Goal: Transaction & Acquisition: Purchase product/service

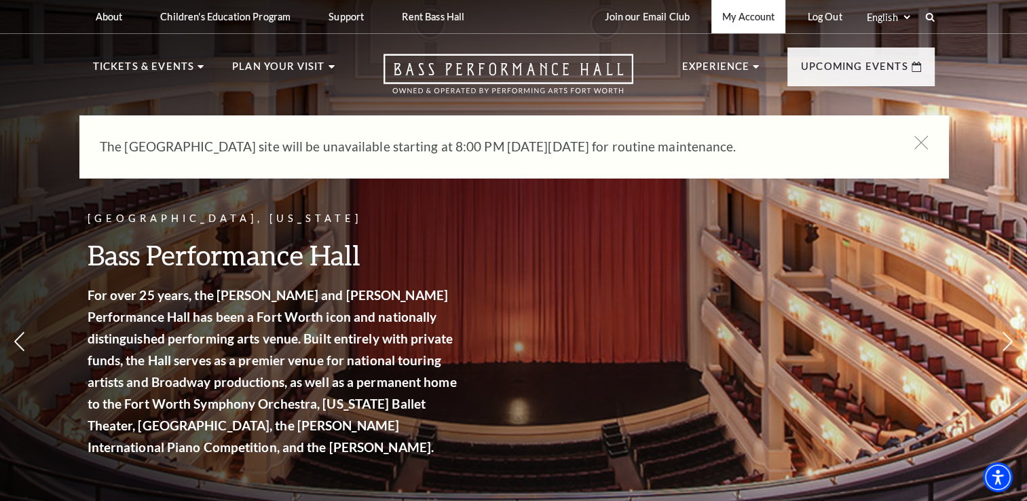
click at [744, 15] on link "My Account" at bounding box center [748, 16] width 74 height 33
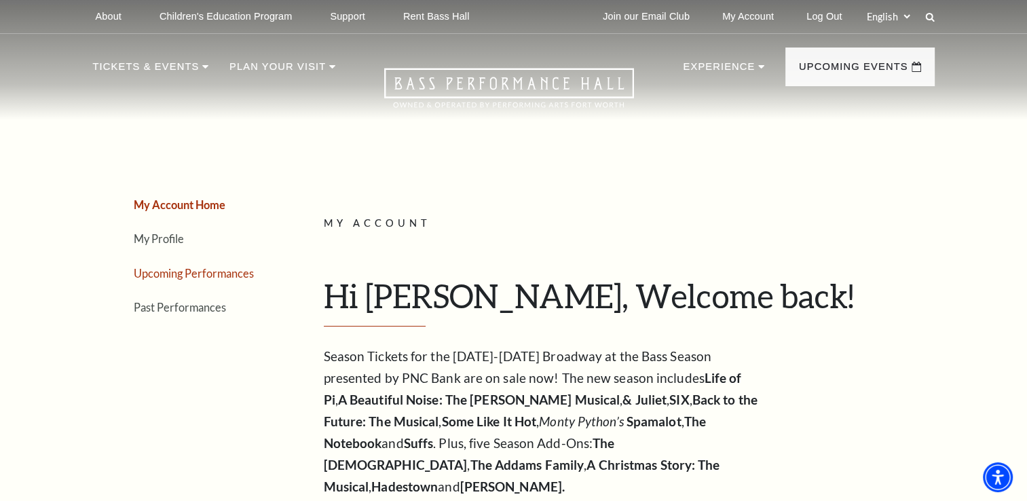
click at [166, 276] on link "Upcoming Performances" at bounding box center [194, 273] width 120 height 13
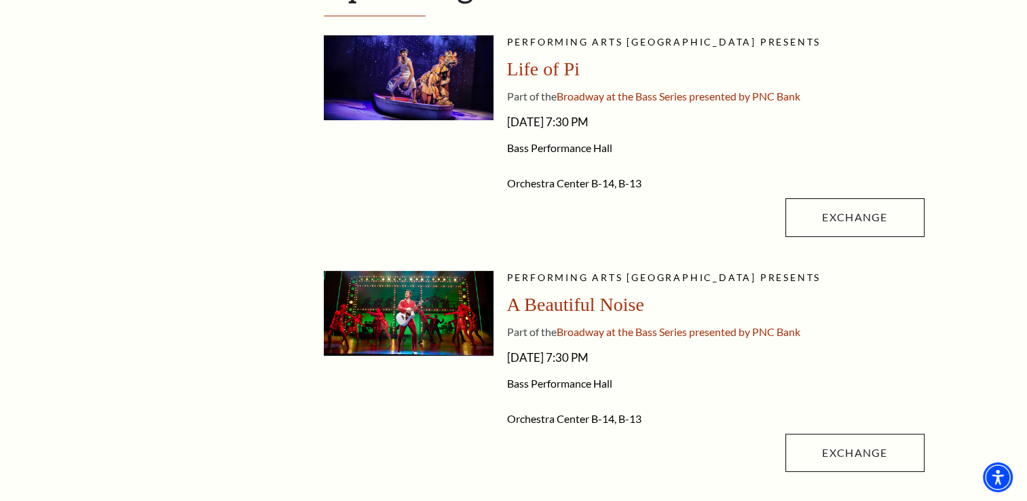
scroll to position [407, 0]
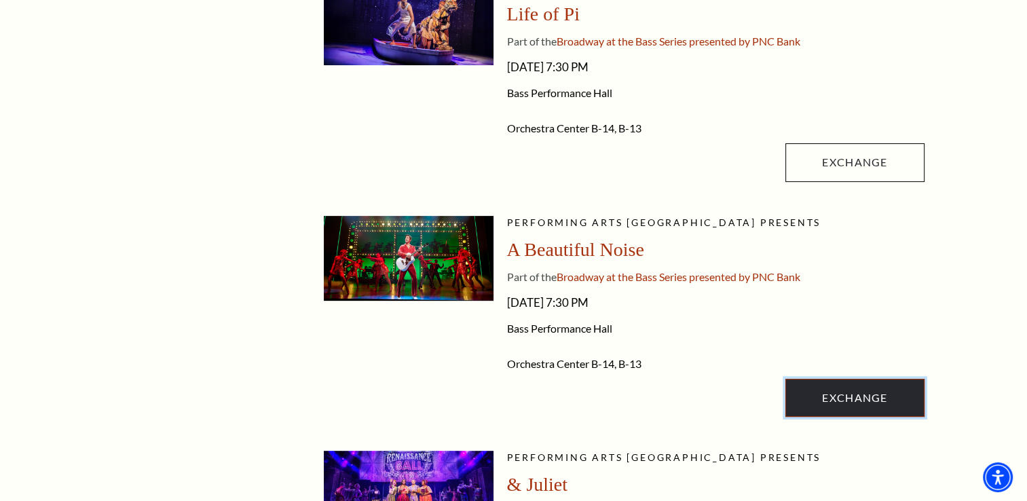
click at [848, 402] on link "Exchange" at bounding box center [854, 398] width 138 height 38
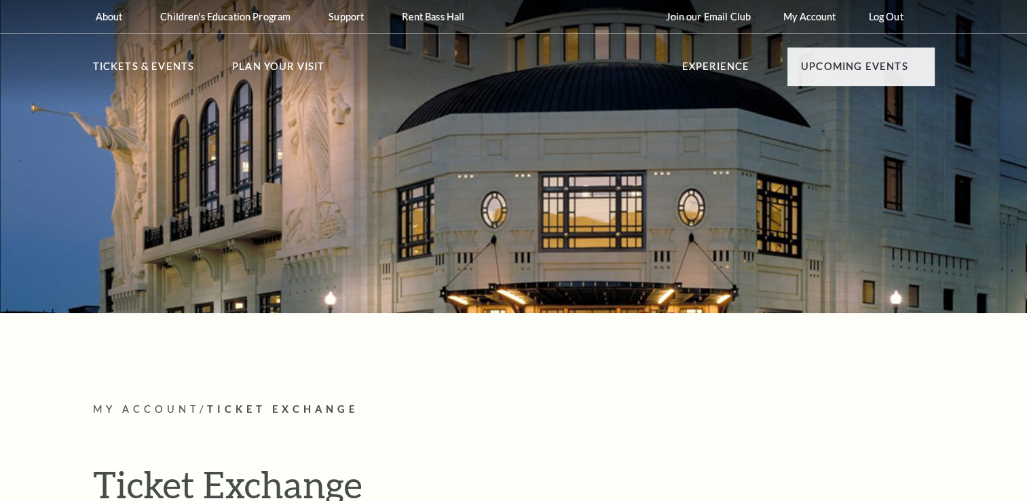
radio input "true"
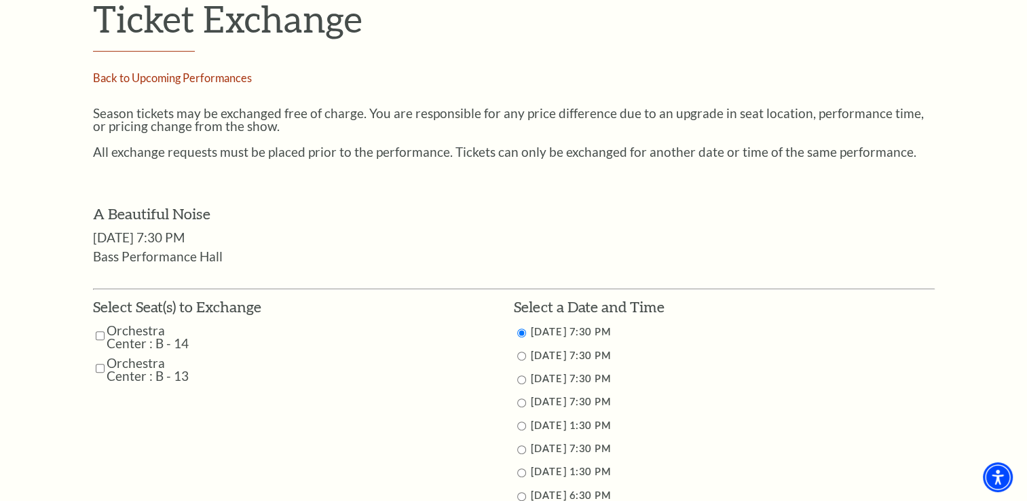
scroll to position [543, 0]
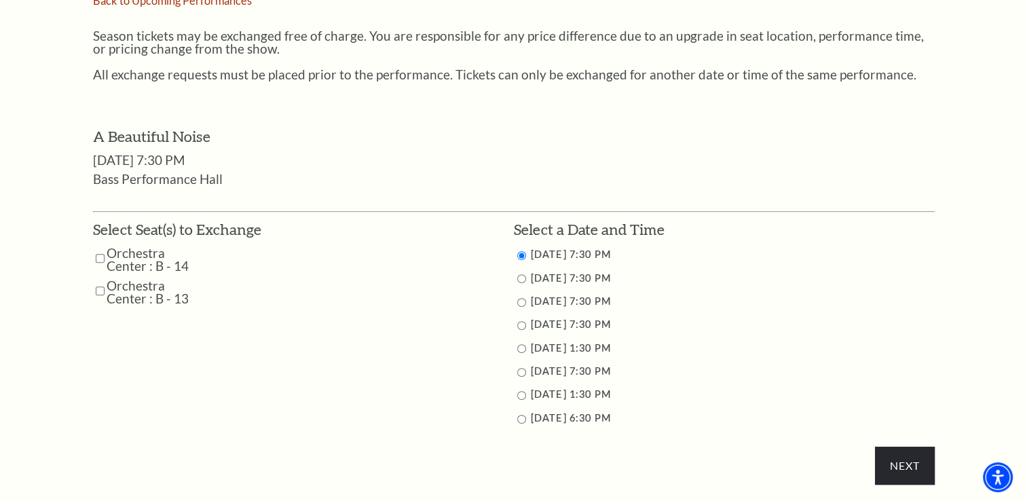
click at [100, 256] on input "Orchestra Center : B - 14" at bounding box center [100, 258] width 9 height 24
checkbox input "true"
click at [100, 290] on input "Orchestra Center : B - 13" at bounding box center [100, 291] width 9 height 24
checkbox input "true"
click at [522, 416] on input "11/2/2025 6:30 PM" at bounding box center [521, 419] width 9 height 9
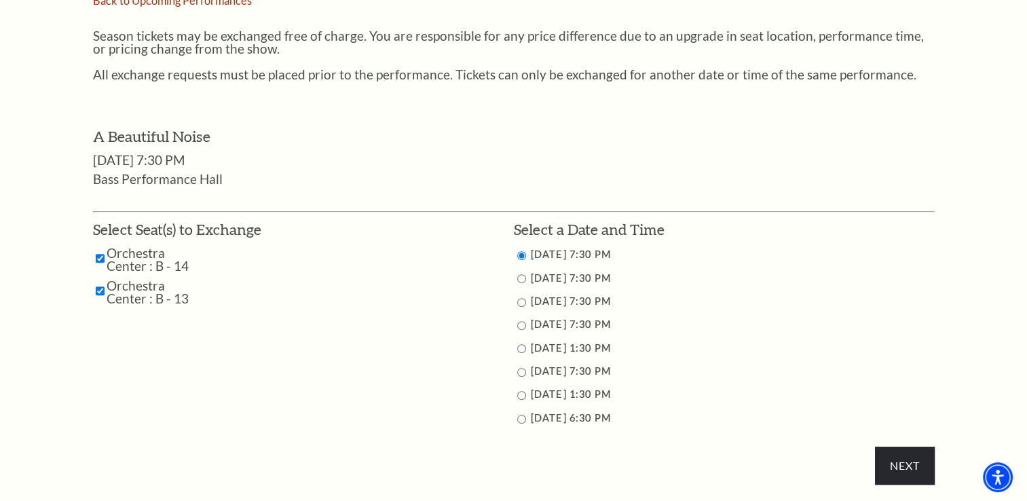
radio input "true"
click at [520, 394] on input "11/2/2025 1:30 PM" at bounding box center [521, 395] width 9 height 9
radio input "true"
click at [894, 466] on input "Next" at bounding box center [904, 466] width 59 height 38
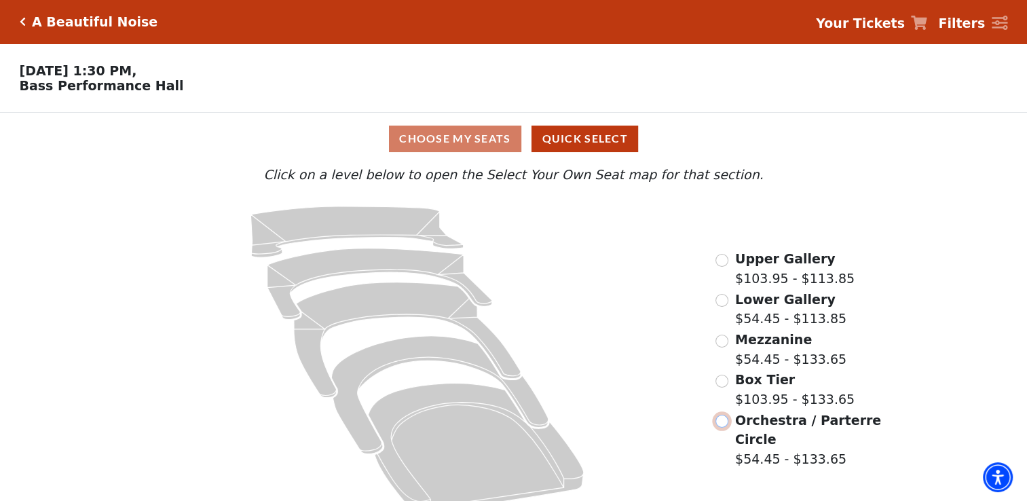
click at [725, 428] on input "Orchestra / Parterre Circle$54.45 - $133.65\a" at bounding box center [721, 421] width 13 height 13
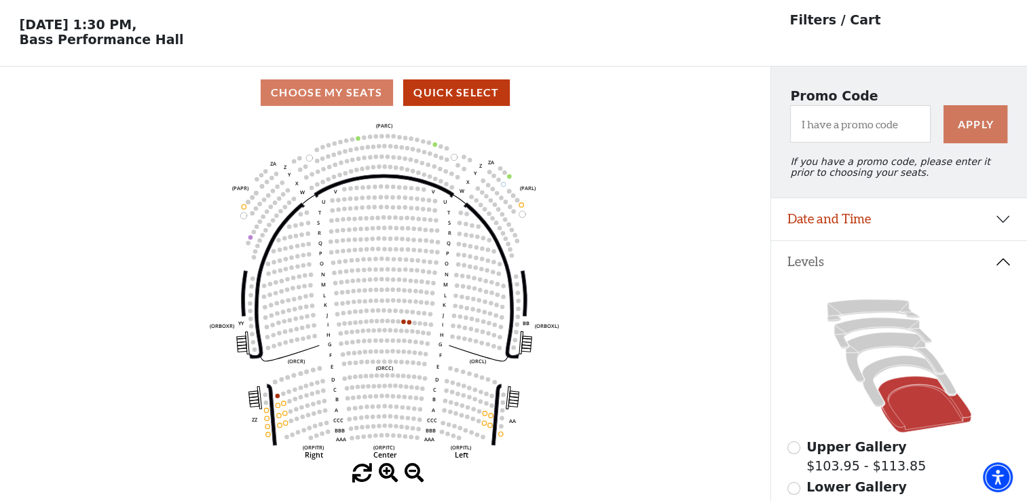
scroll to position [62, 0]
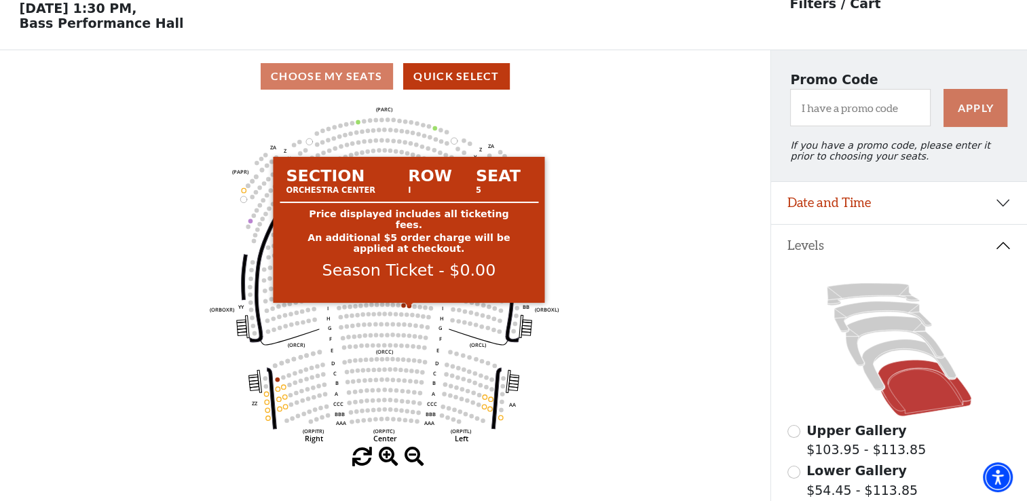
click at [410, 308] on use "Seat Selected" at bounding box center [408, 305] width 5 height 5
click at [407, 307] on circle at bounding box center [408, 305] width 4 height 4
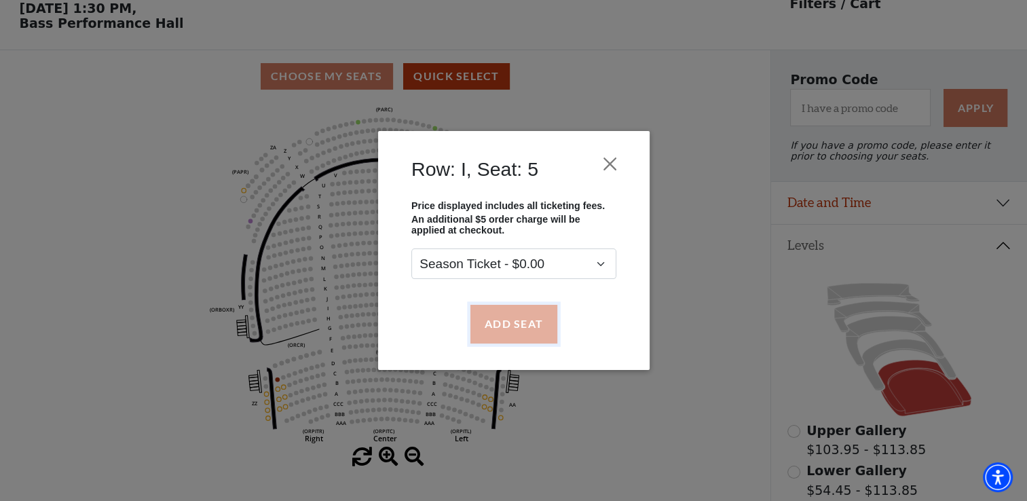
click at [513, 330] on button "Add Seat" at bounding box center [513, 324] width 87 height 38
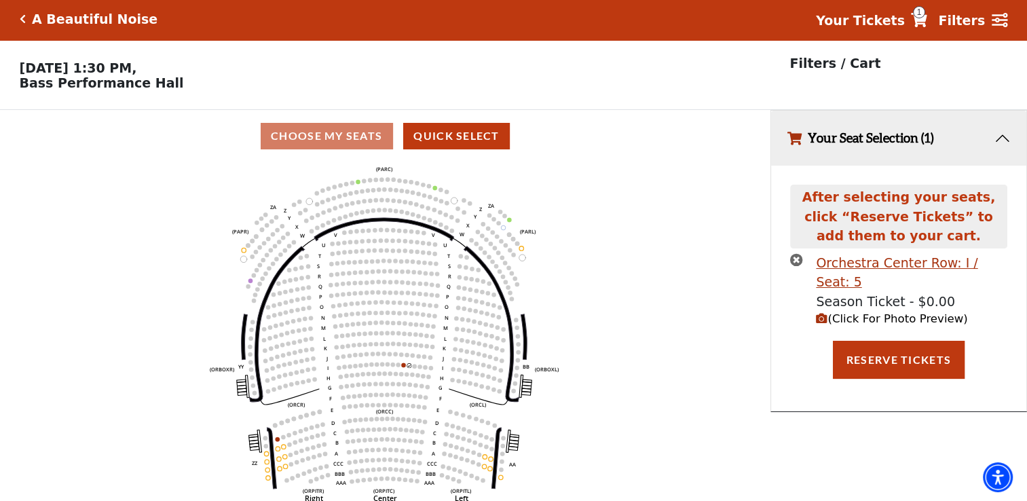
scroll to position [0, 0]
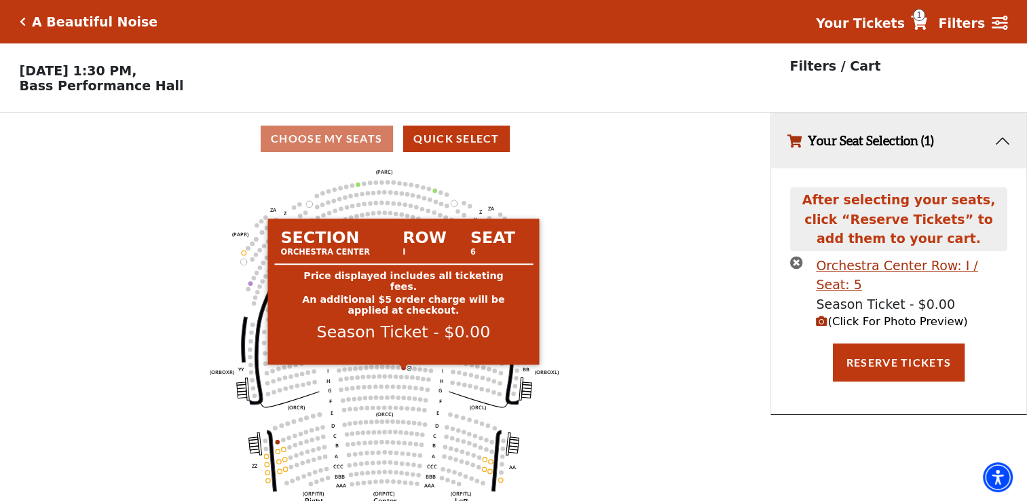
click at [404, 369] on circle at bounding box center [403, 367] width 4 height 4
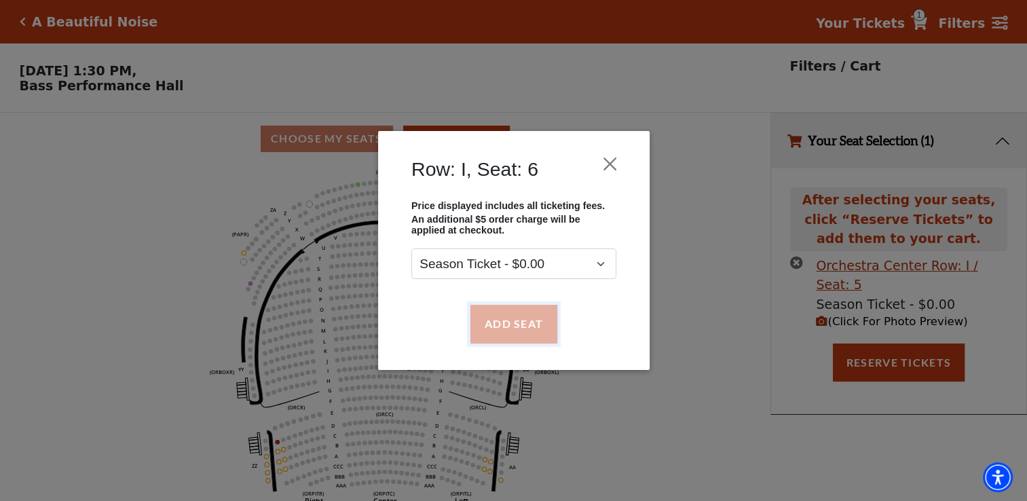
click at [508, 324] on button "Add Seat" at bounding box center [513, 324] width 87 height 38
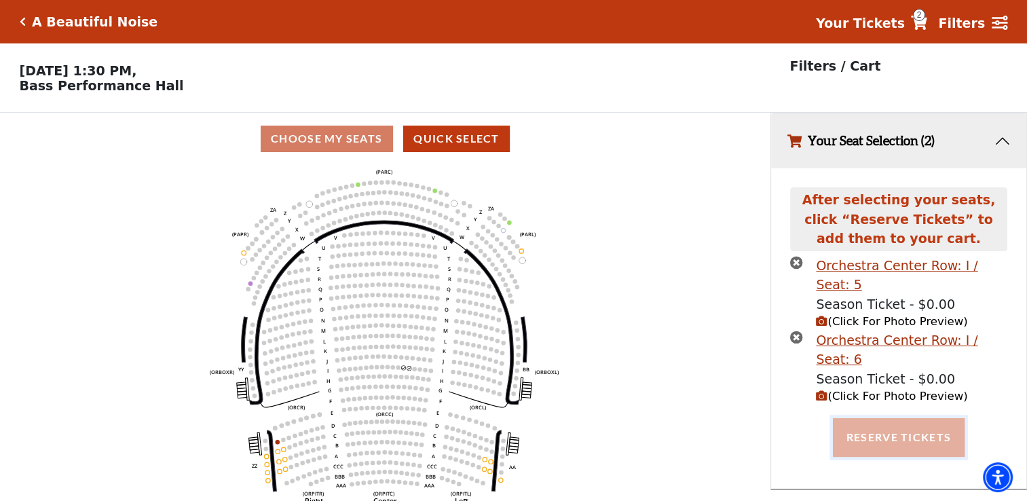
click at [892, 418] on button "Reserve Tickets" at bounding box center [899, 437] width 132 height 38
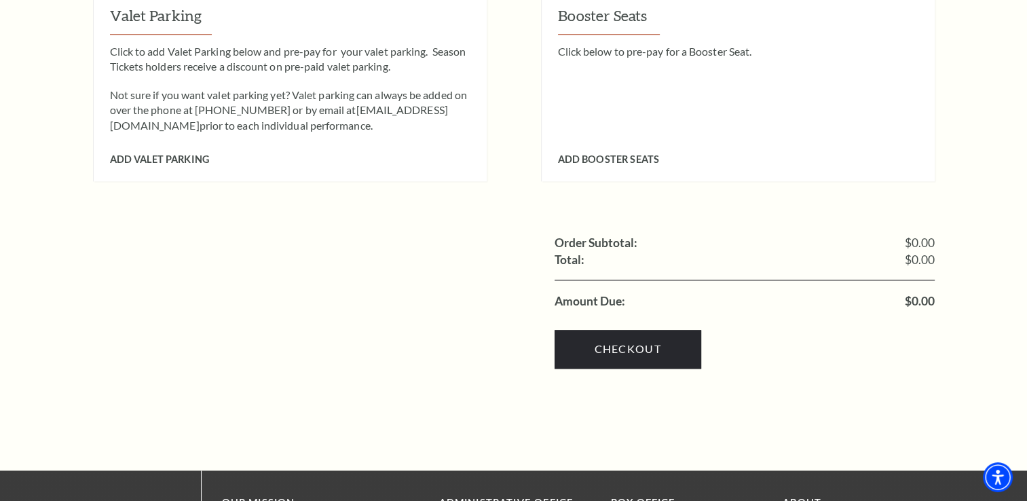
scroll to position [1493, 0]
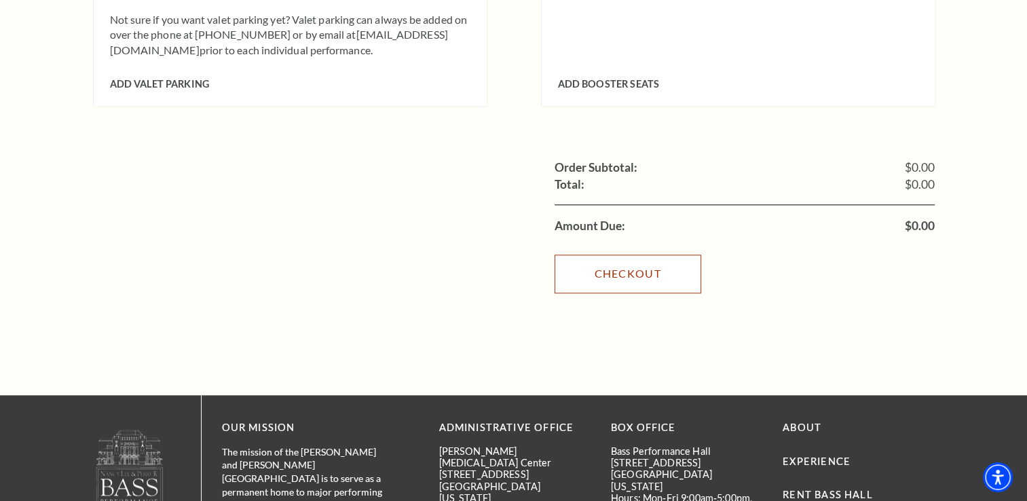
click at [619, 254] on link "Checkout" at bounding box center [627, 273] width 147 height 38
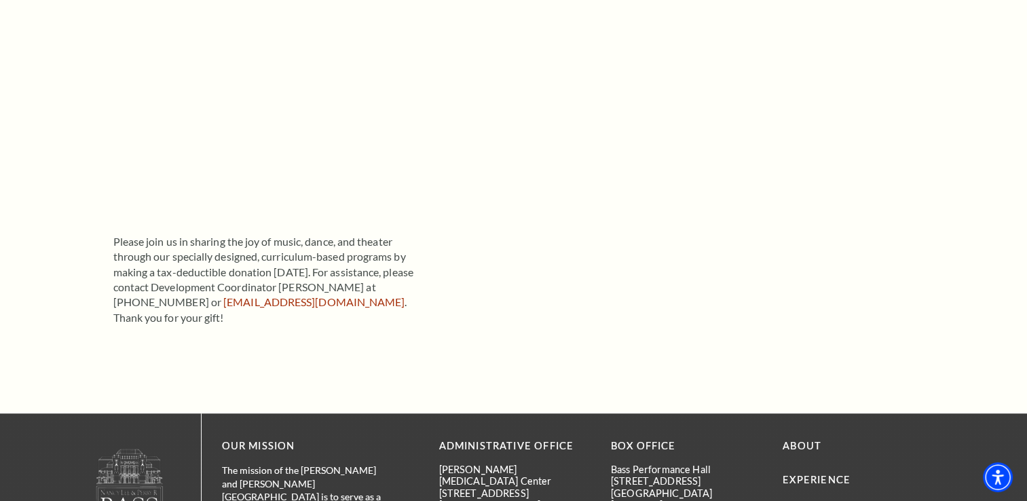
scroll to position [339, 0]
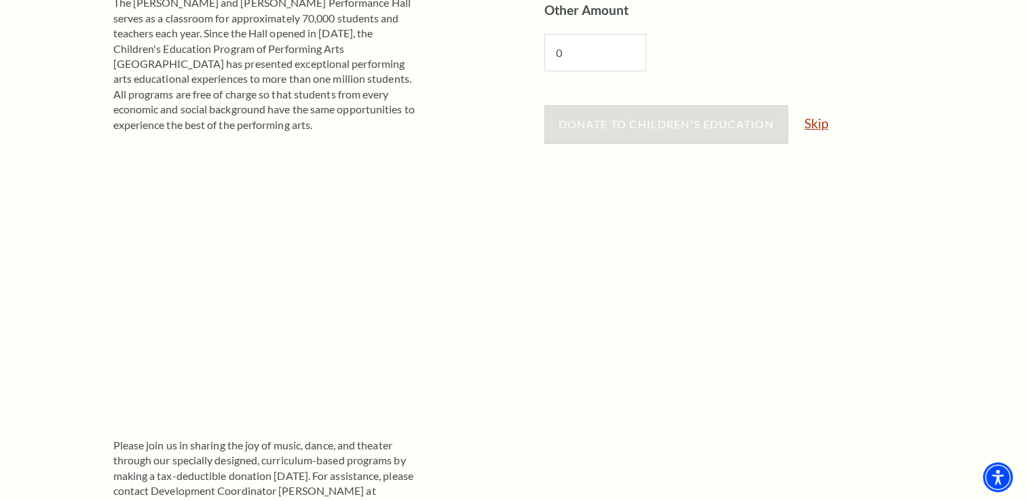
click at [814, 124] on link "Skip" at bounding box center [816, 123] width 24 height 13
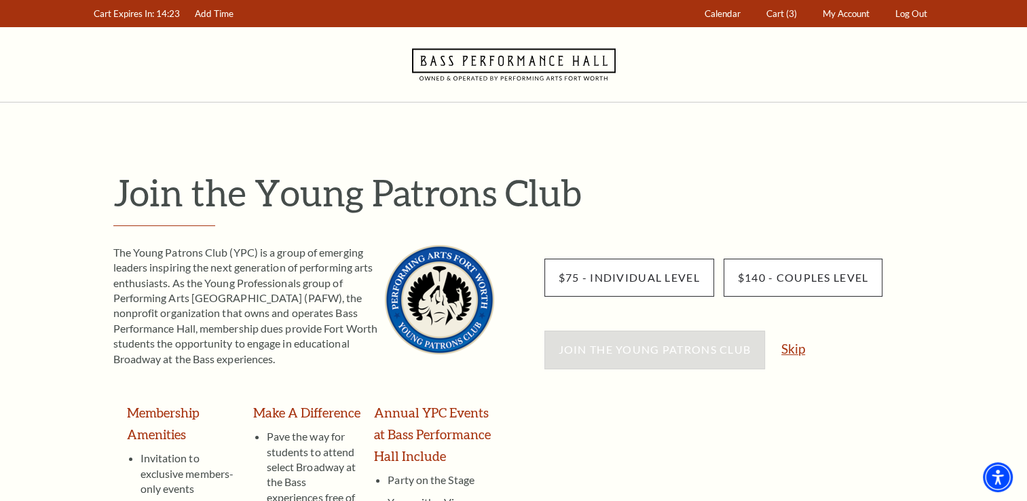
click at [795, 349] on link "Skip" at bounding box center [793, 348] width 24 height 13
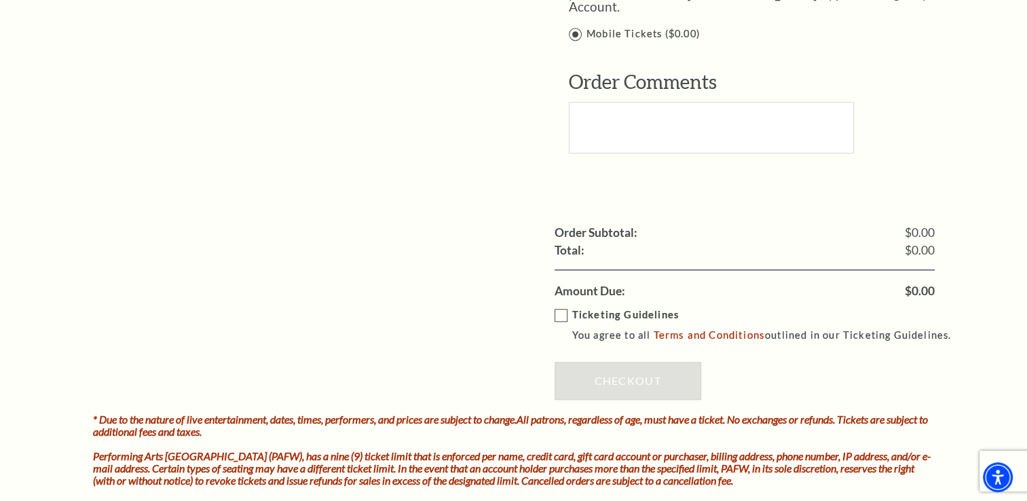
scroll to position [1289, 0]
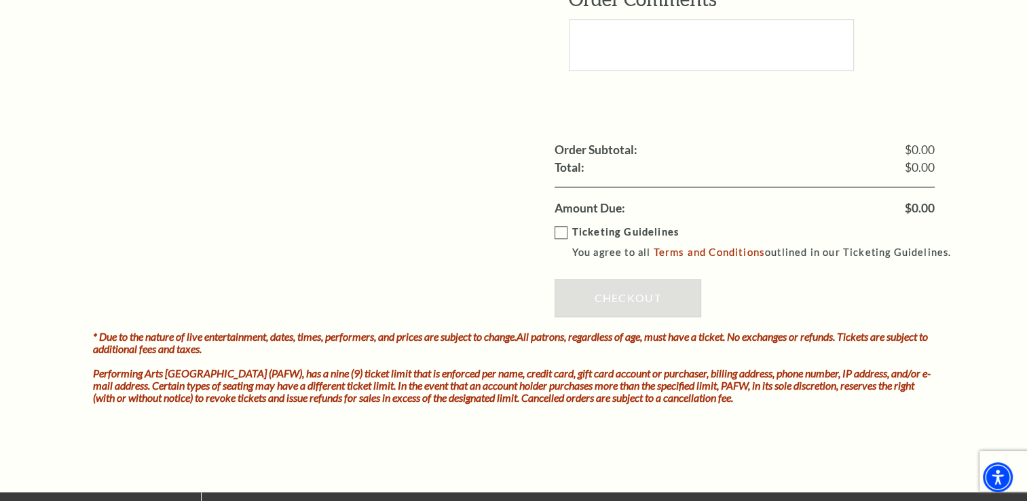
click at [565, 224] on label "Ticketing Guidelines You agree to all Terms and Conditions outlined in our Tick…" at bounding box center [758, 242] width 409 height 37
click at [0, 0] on input "Ticketing Guidelines You agree to all Terms and Conditions outlined in our Tick…" at bounding box center [0, 0] width 0 height 0
click at [606, 292] on link "Checkout" at bounding box center [627, 298] width 147 height 38
